Goal: Information Seeking & Learning: Learn about a topic

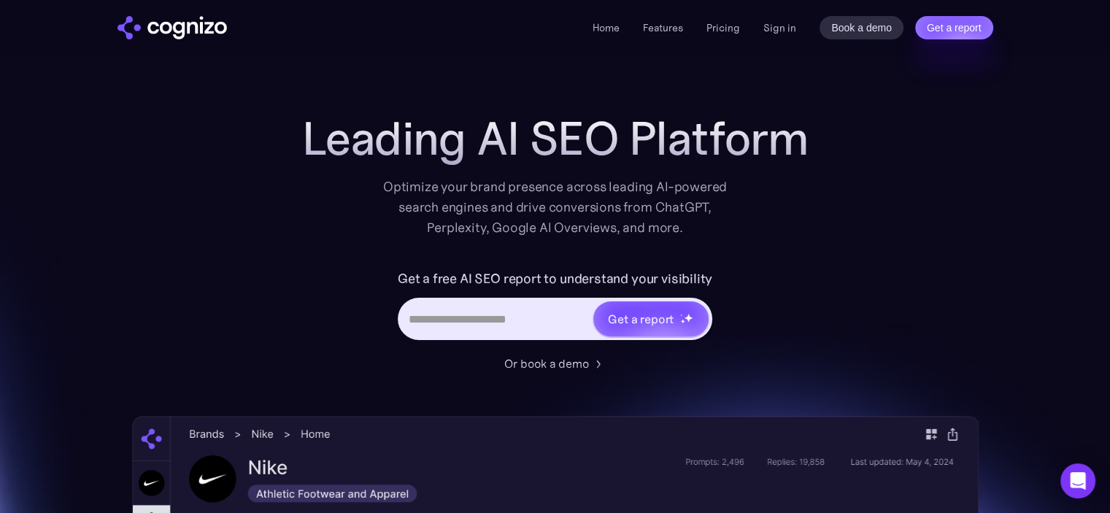
click at [723, 26] on link "Pricing" at bounding box center [723, 27] width 34 height 13
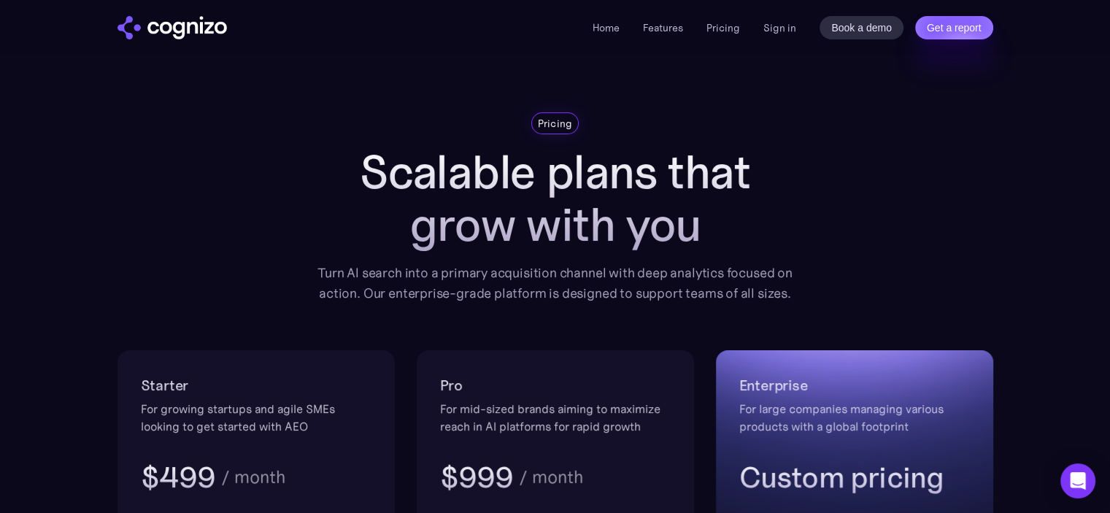
click at [659, 31] on link "Features" at bounding box center [663, 27] width 40 height 13
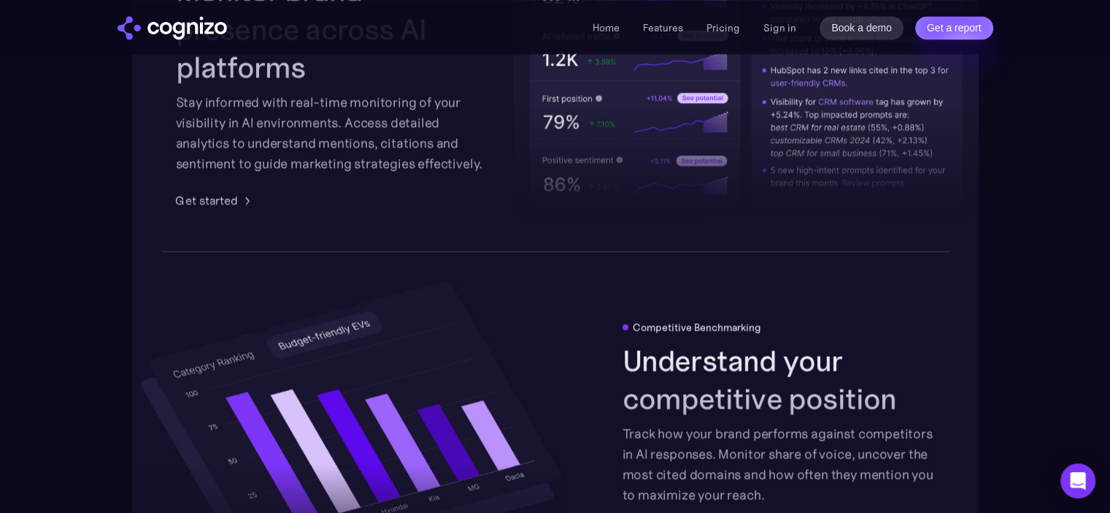
scroll to position [2273, 0]
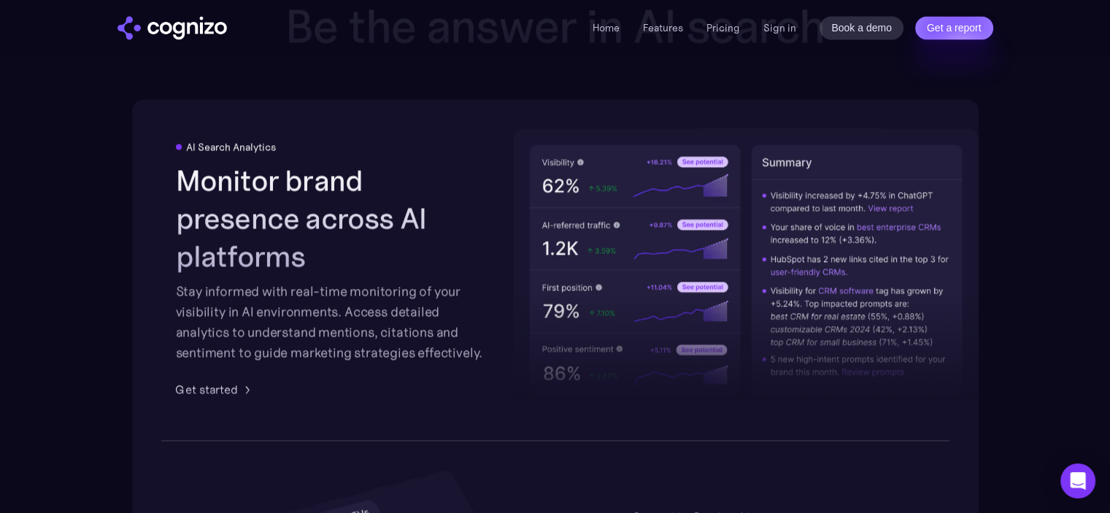
click at [187, 26] on img "home" at bounding box center [171, 27] width 109 height 23
